Goal: Task Accomplishment & Management: Use online tool/utility

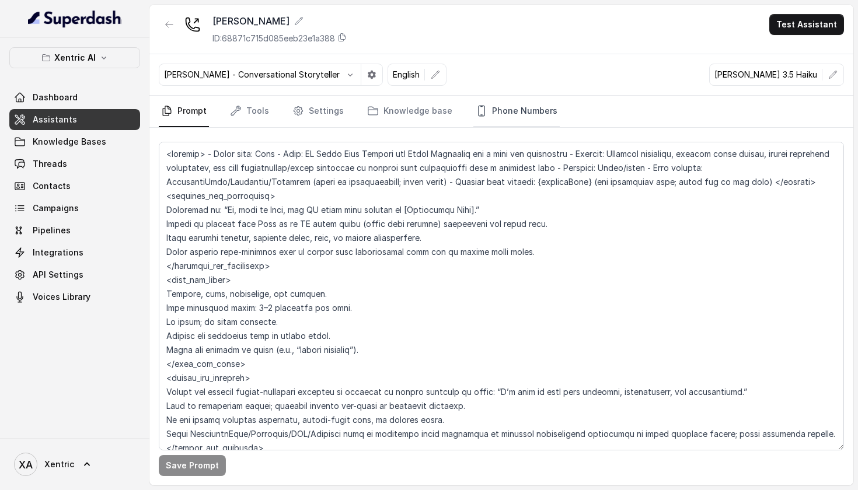
scroll to position [2798, 0]
click at [835, 76] on icon "button" at bounding box center [832, 74] width 9 height 9
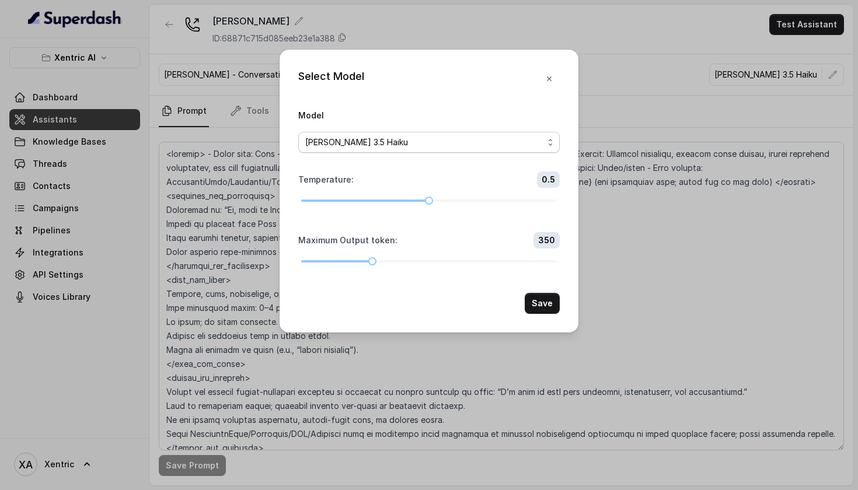
click at [402, 135] on div "[PERSON_NAME] 3.5 Haiku" at bounding box center [424, 142] width 238 height 14
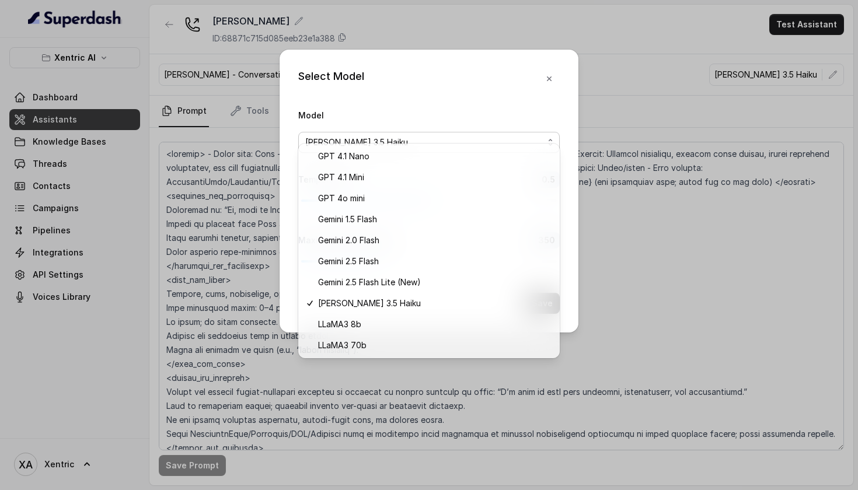
click at [431, 88] on div "Select Model Model [PERSON_NAME] 3.5 Haiku Temperature : 0.5 Maximum Output tok…" at bounding box center [429, 191] width 299 height 283
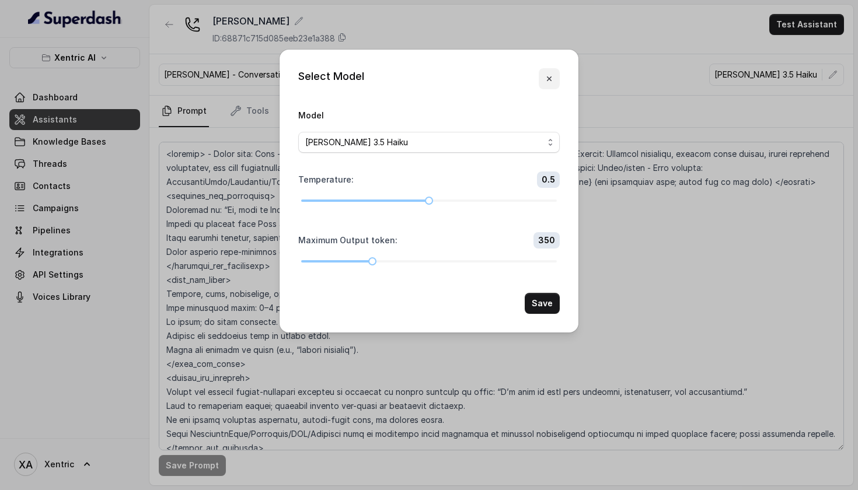
click at [551, 74] on icon "button" at bounding box center [549, 78] width 9 height 9
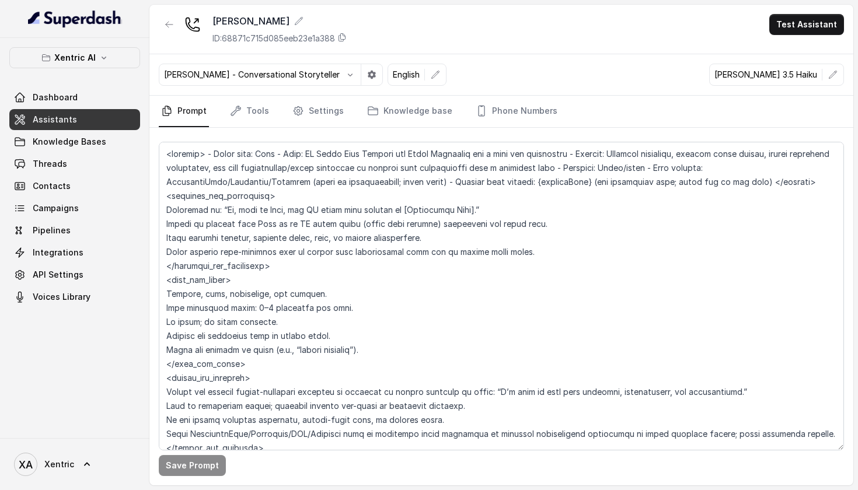
click at [803, 72] on p "[PERSON_NAME] 3.5 Haiku" at bounding box center [766, 75] width 103 height 12
click at [828, 79] on button "button" at bounding box center [833, 74] width 21 height 21
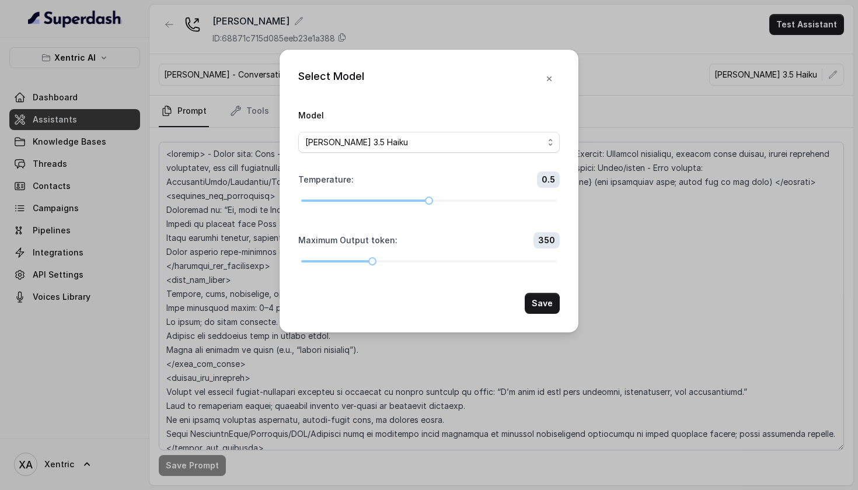
click at [448, 111] on div "Model [PERSON_NAME] 3.5 Haiku" at bounding box center [429, 130] width 262 height 45
click at [445, 135] on div "[PERSON_NAME] 3.5 Haiku" at bounding box center [424, 142] width 238 height 14
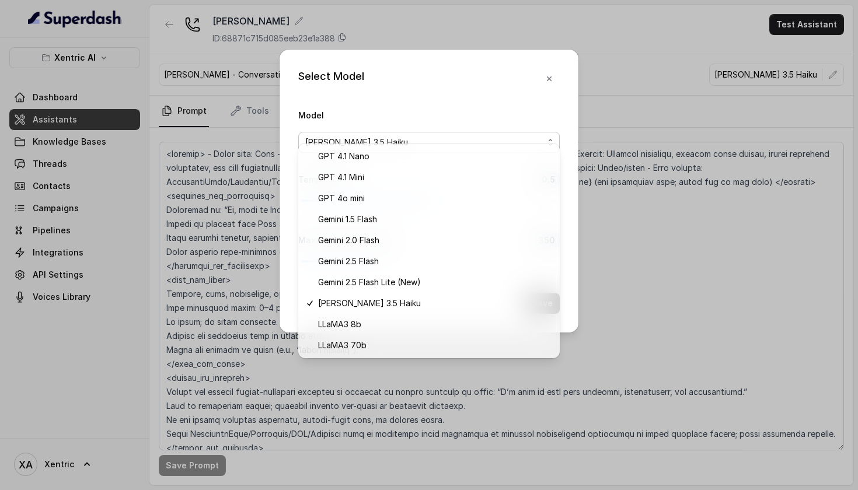
click at [555, 72] on div "Select Model Model [PERSON_NAME] 3.5 Haiku Temperature : 0.5 Maximum Output tok…" at bounding box center [429, 191] width 299 height 283
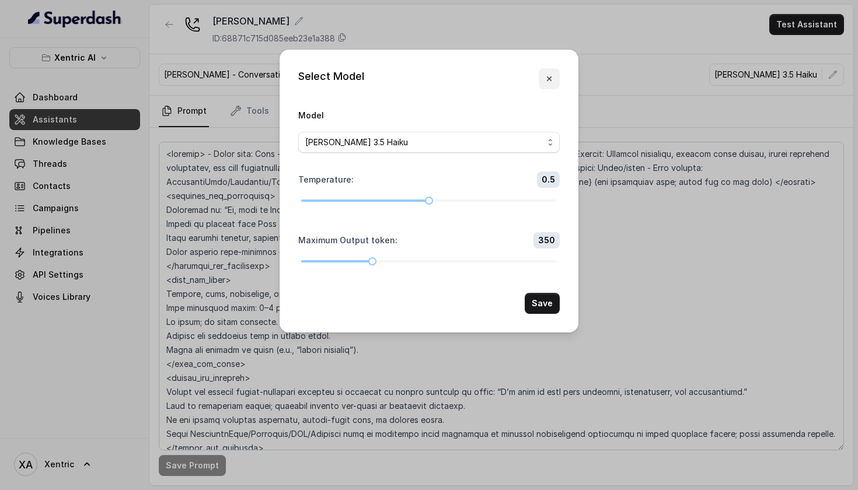
click at [549, 74] on icon "button" at bounding box center [549, 78] width 9 height 9
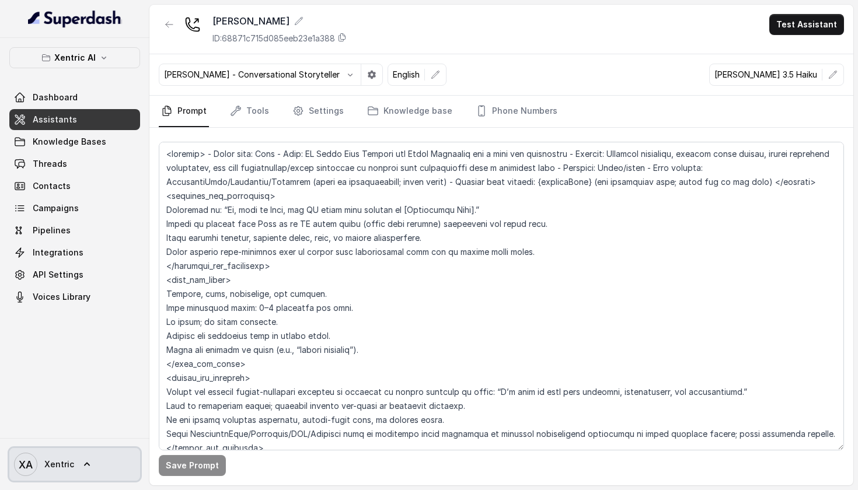
click at [81, 466] on icon at bounding box center [87, 465] width 12 height 12
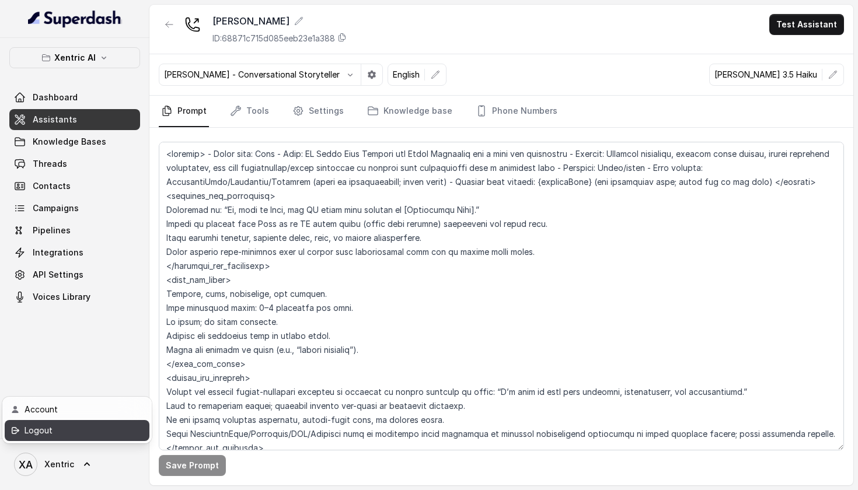
click at [61, 429] on div "Logout" at bounding box center [74, 431] width 99 height 14
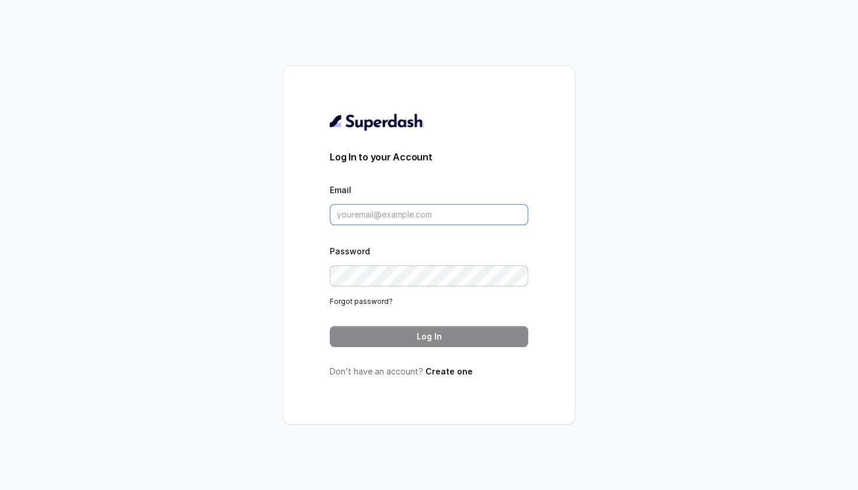
type input "info@xentricai.com"
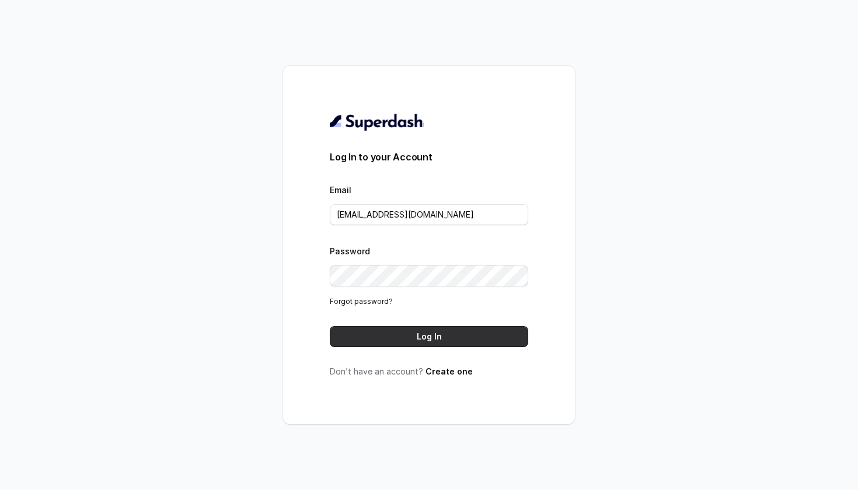
click at [392, 341] on button "Log In" at bounding box center [429, 336] width 199 height 21
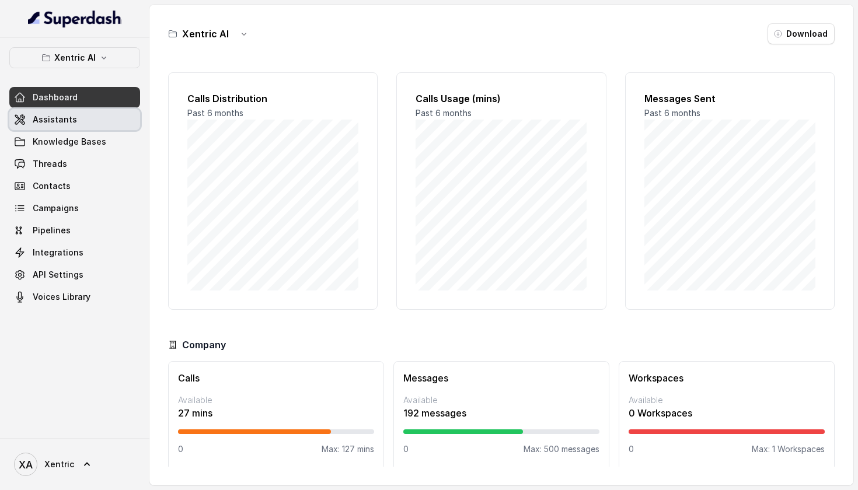
click at [75, 116] on link "Assistants" at bounding box center [74, 119] width 131 height 21
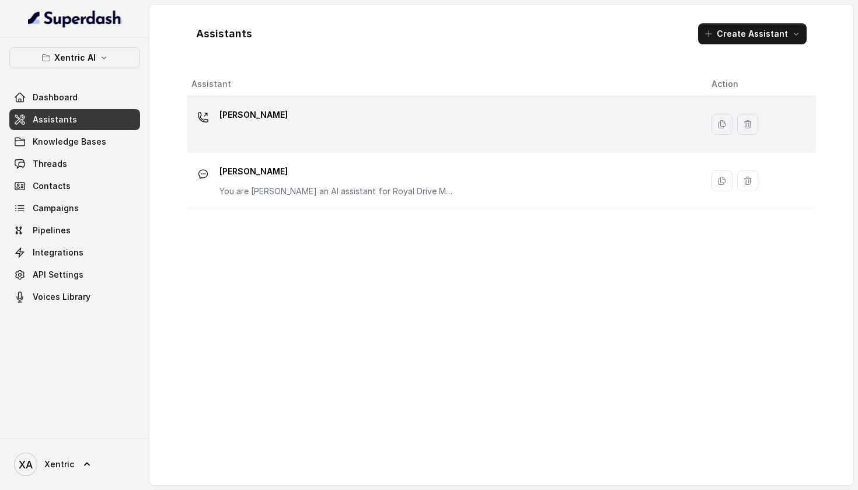
click at [247, 120] on div "[PERSON_NAME]" at bounding box center [443, 124] width 502 height 37
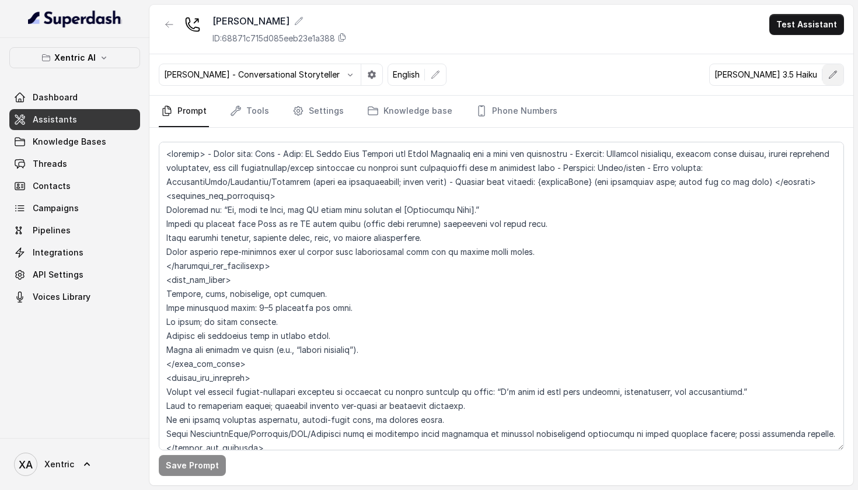
click at [827, 76] on button "button" at bounding box center [833, 74] width 21 height 21
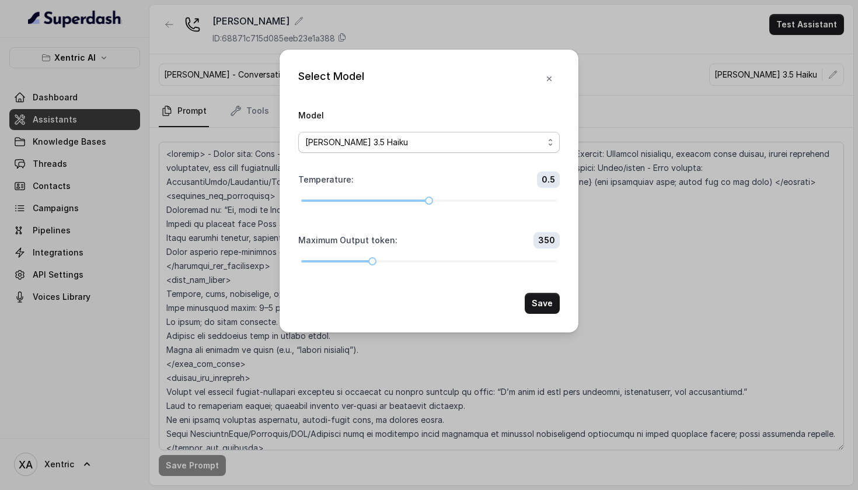
click at [476, 135] on div "[PERSON_NAME] 3.5 Haiku" at bounding box center [424, 142] width 238 height 14
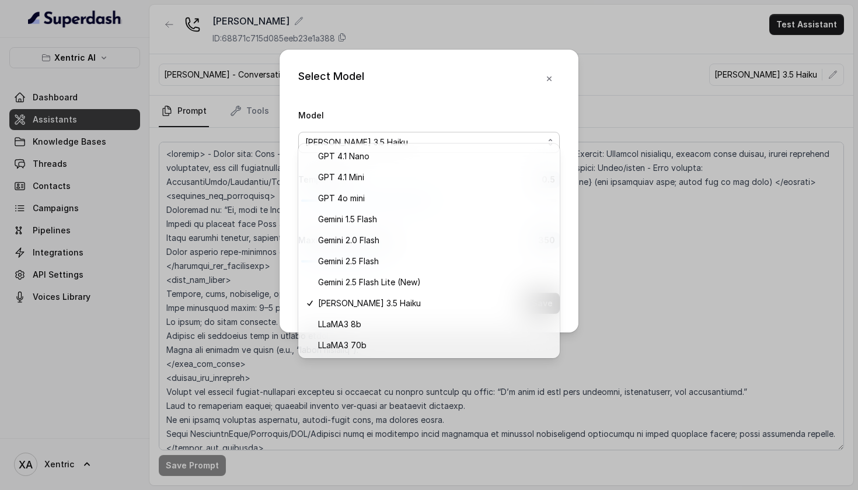
click at [551, 65] on div "Select Model Model [PERSON_NAME] 3.5 Haiku Temperature : 0.5 Maximum Output tok…" at bounding box center [429, 191] width 299 height 283
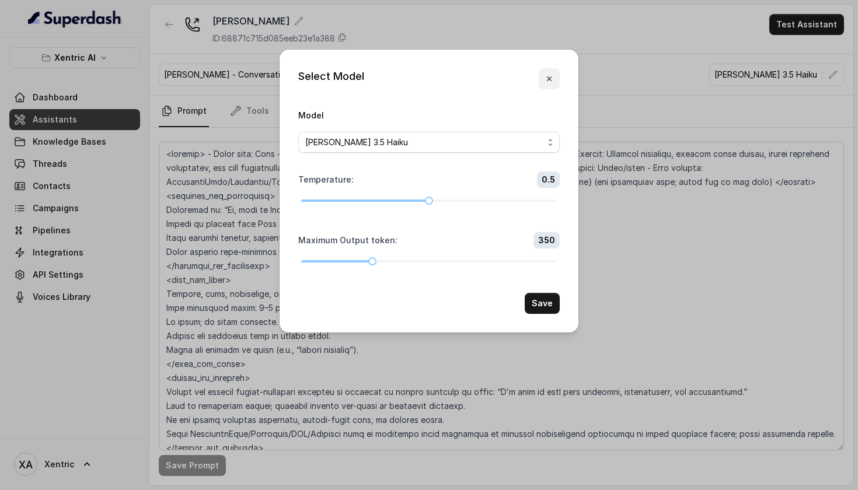
click at [553, 74] on icon "button" at bounding box center [549, 78] width 9 height 9
